Goal: Task Accomplishment & Management: Manage account settings

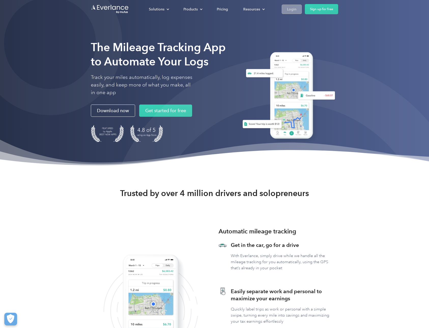
click at [291, 10] on div "Login" at bounding box center [291, 9] width 9 height 6
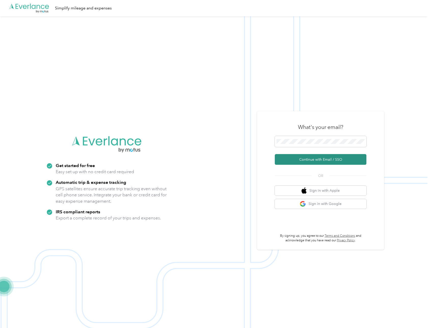
click at [320, 161] on button "Continue with Email / SSO" at bounding box center [321, 159] width 92 height 11
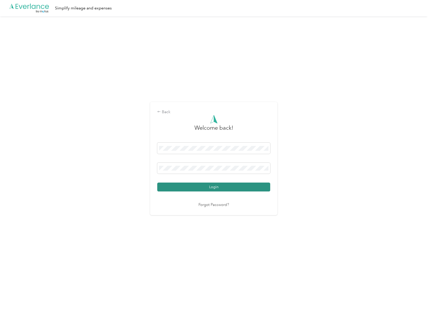
click at [214, 187] on button "Login" at bounding box center [213, 187] width 113 height 9
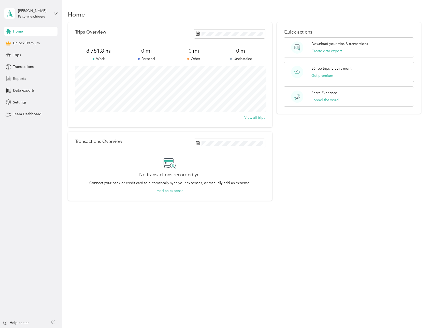
click at [20, 78] on span "Reports" at bounding box center [19, 78] width 13 height 5
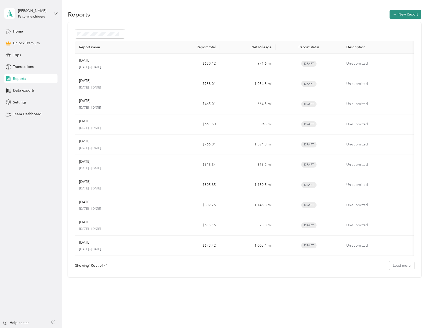
click at [402, 16] on button "New Report" at bounding box center [406, 14] width 32 height 9
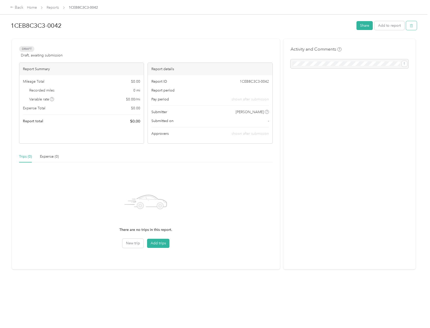
click at [412, 26] on icon "button" at bounding box center [412, 26] width 4 height 4
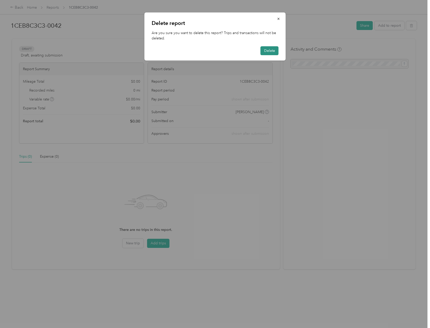
click at [274, 50] on button "Delete" at bounding box center [270, 50] width 18 height 9
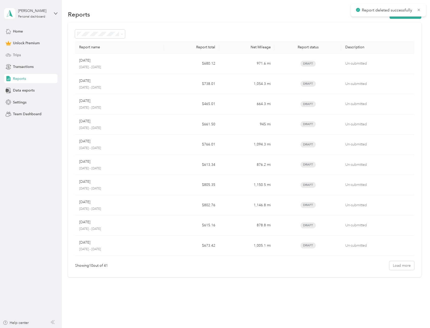
click at [17, 54] on span "Trips" at bounding box center [17, 54] width 8 height 5
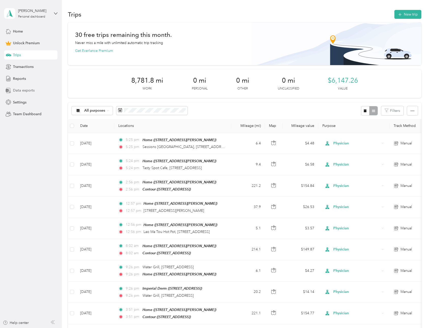
click at [32, 90] on span "Data exports" at bounding box center [24, 90] width 22 height 5
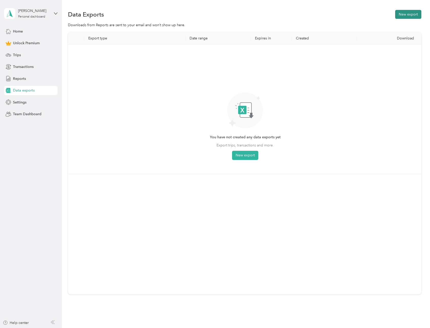
click at [410, 17] on button "New export" at bounding box center [408, 14] width 26 height 9
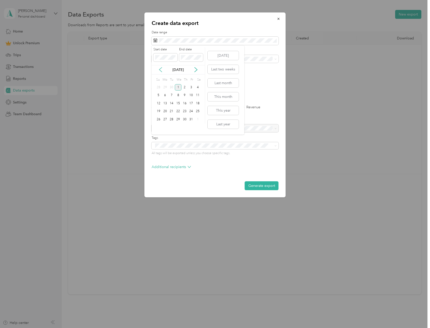
click at [161, 68] on icon at bounding box center [160, 69] width 3 height 5
click at [174, 85] on div "1" at bounding box center [171, 87] width 7 height 6
click at [195, 69] on icon at bounding box center [195, 69] width 5 height 5
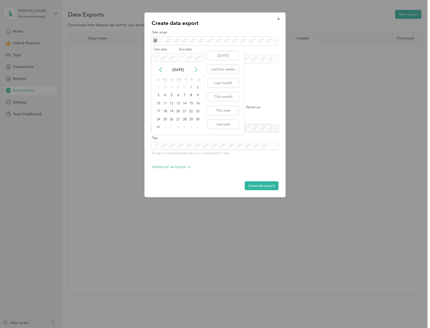
click at [196, 69] on icon at bounding box center [196, 69] width 3 height 5
click at [172, 120] on div "30" at bounding box center [171, 119] width 7 height 6
click at [188, 166] on icon at bounding box center [189, 167] width 3 height 2
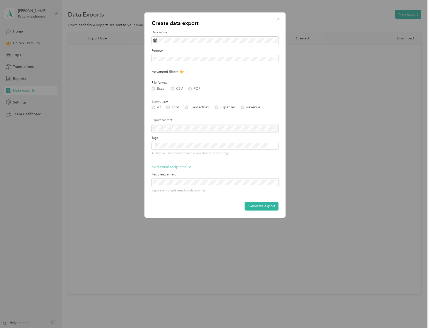
click at [188, 166] on icon at bounding box center [189, 167] width 3 height 2
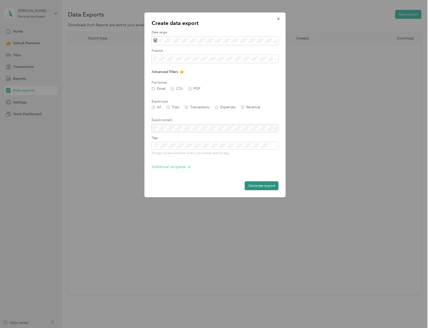
click at [262, 185] on button "Generate export" at bounding box center [262, 185] width 34 height 9
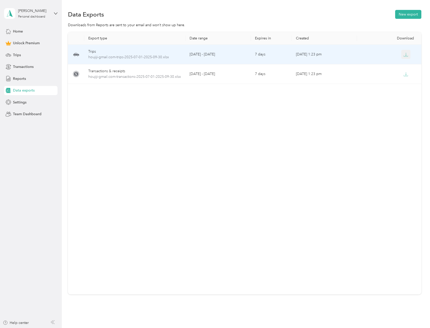
click at [407, 55] on icon "button" at bounding box center [406, 54] width 5 height 5
